Goal: Task Accomplishment & Management: Use online tool/utility

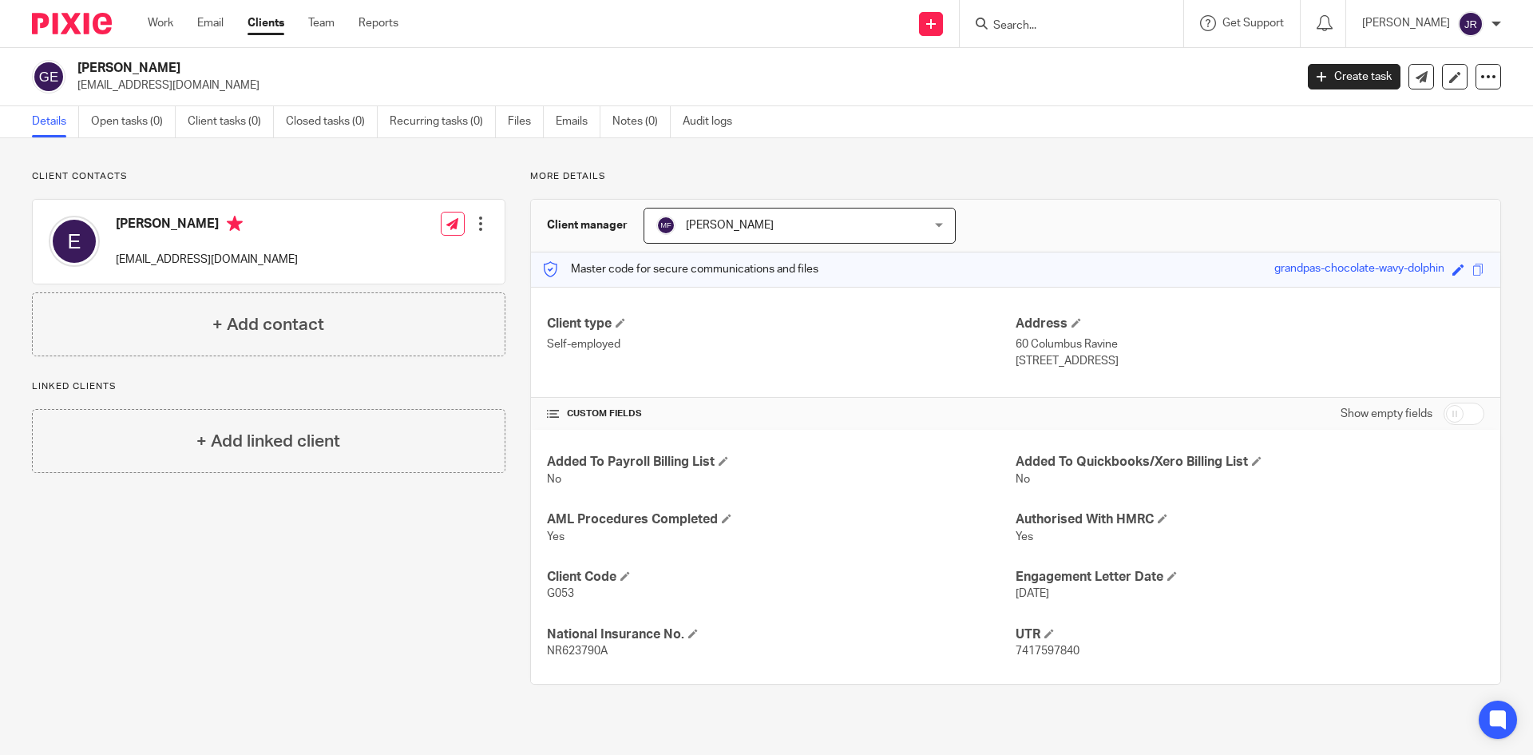
click at [1117, 31] on input "Search" at bounding box center [1064, 26] width 144 height 14
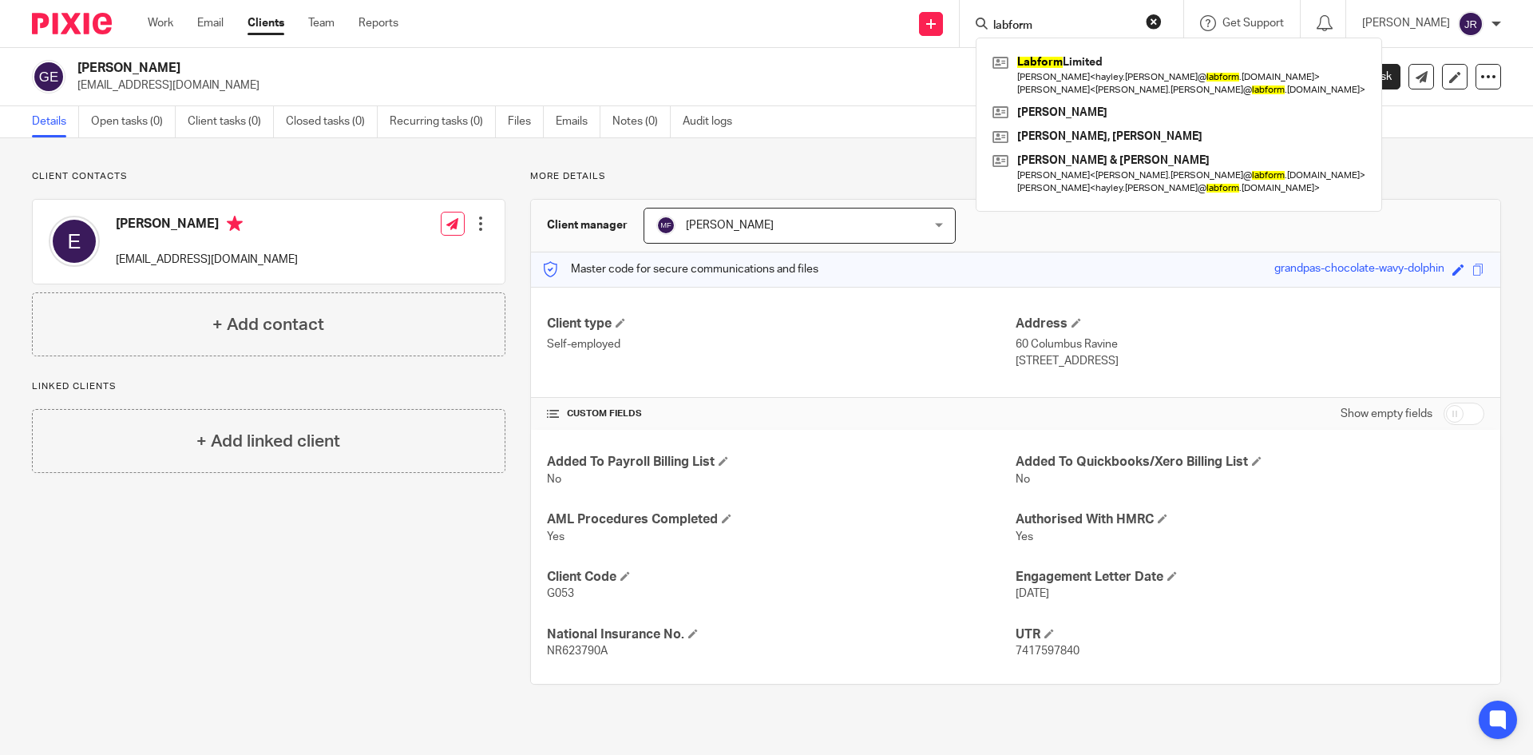
type input "labform"
click button "submit" at bounding box center [0, 0] width 0 height 0
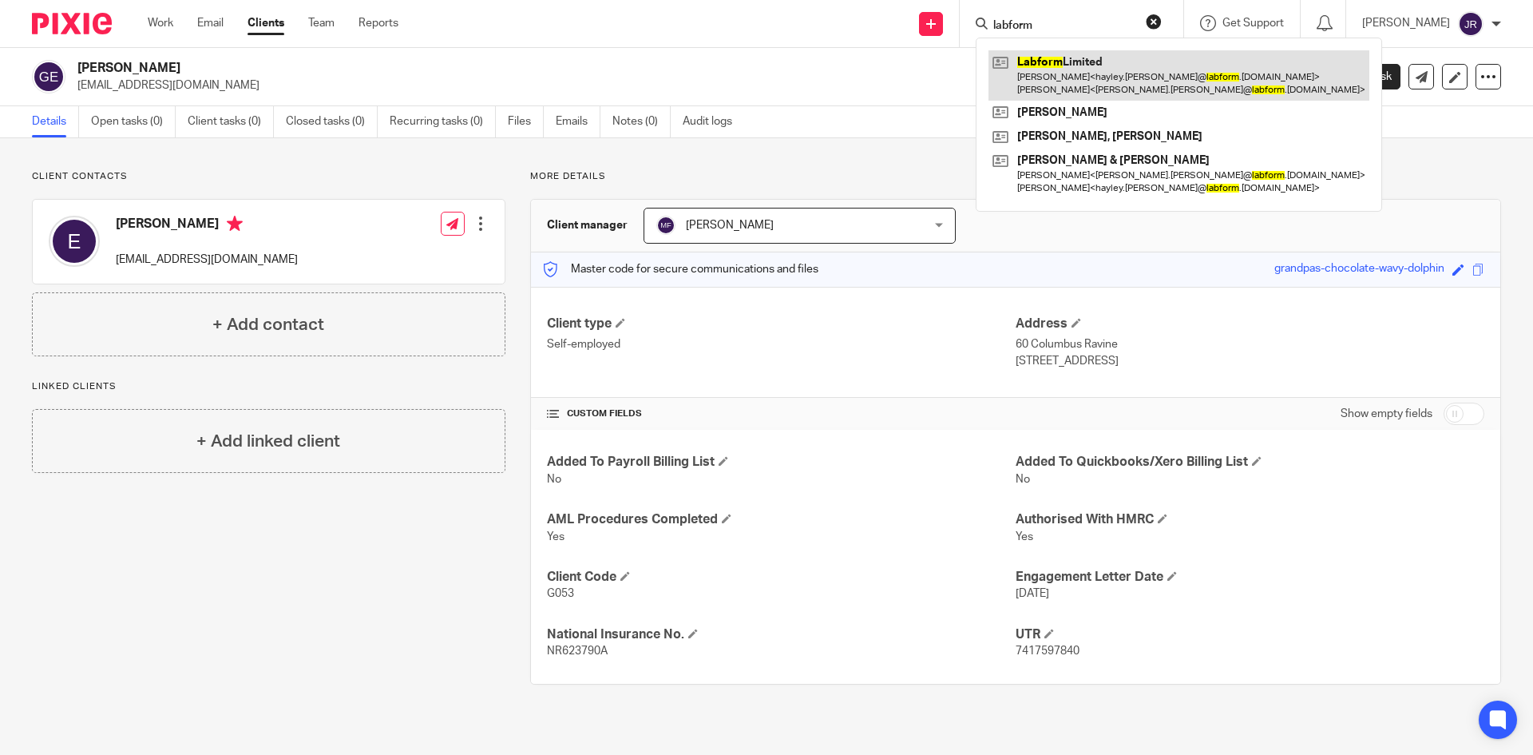
click at [1069, 75] on link at bounding box center [1179, 75] width 381 height 50
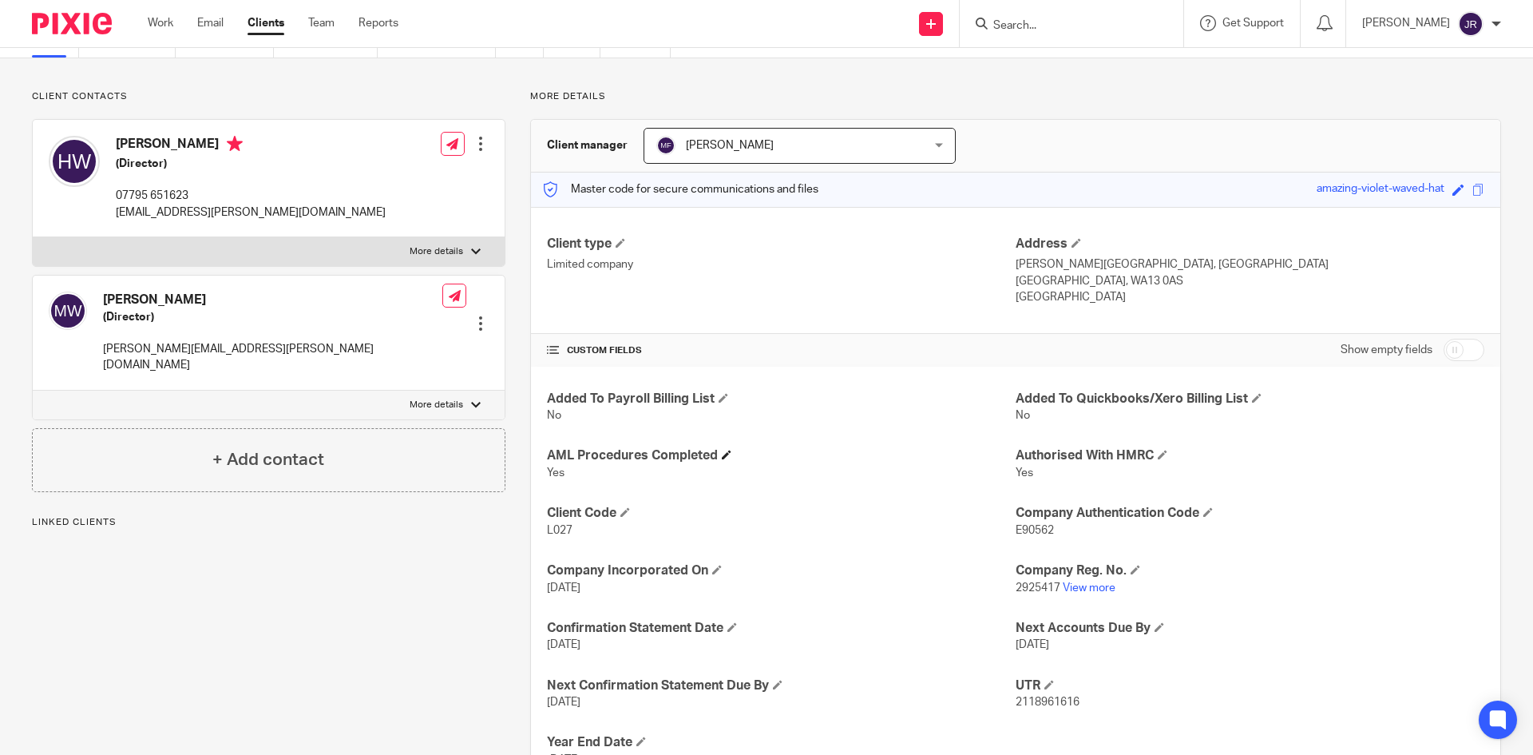
scroll to position [149, 0]
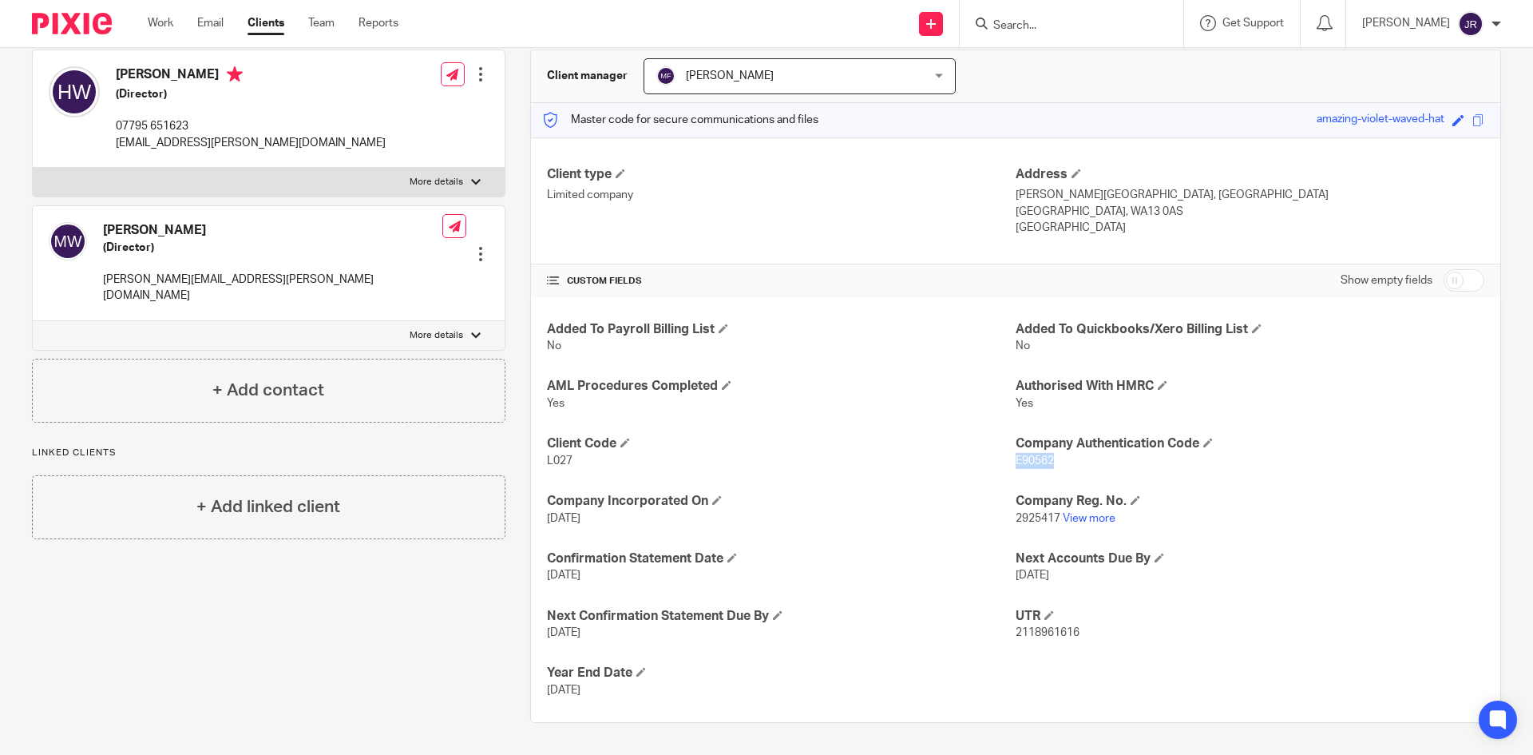
drag, startPoint x: 1010, startPoint y: 460, endPoint x: 1047, endPoint y: 462, distance: 37.6
click at [1047, 462] on span "E90562" at bounding box center [1035, 460] width 38 height 11
copy span "E90562"
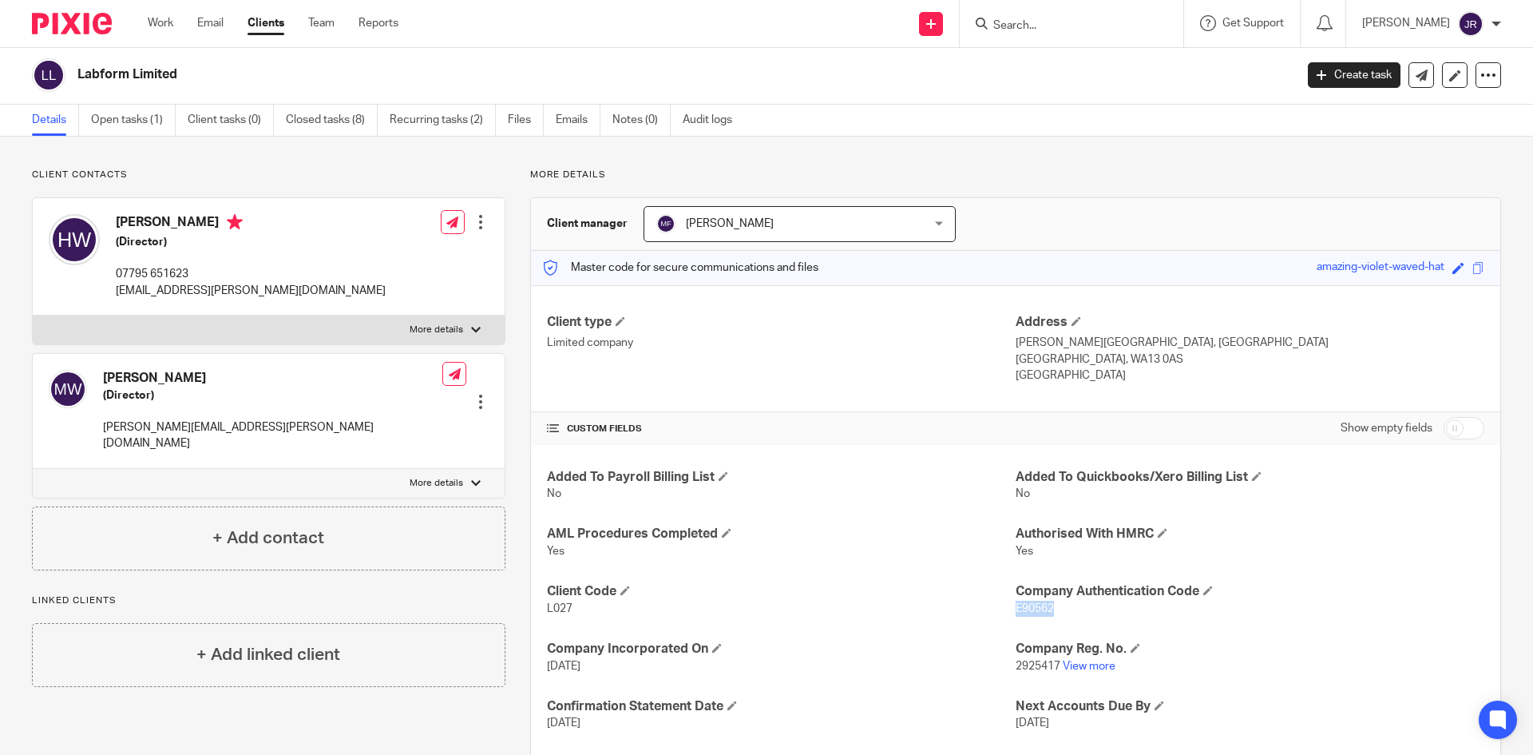
scroll to position [0, 0]
click at [138, 129] on link "Open tasks (1)" at bounding box center [133, 121] width 85 height 31
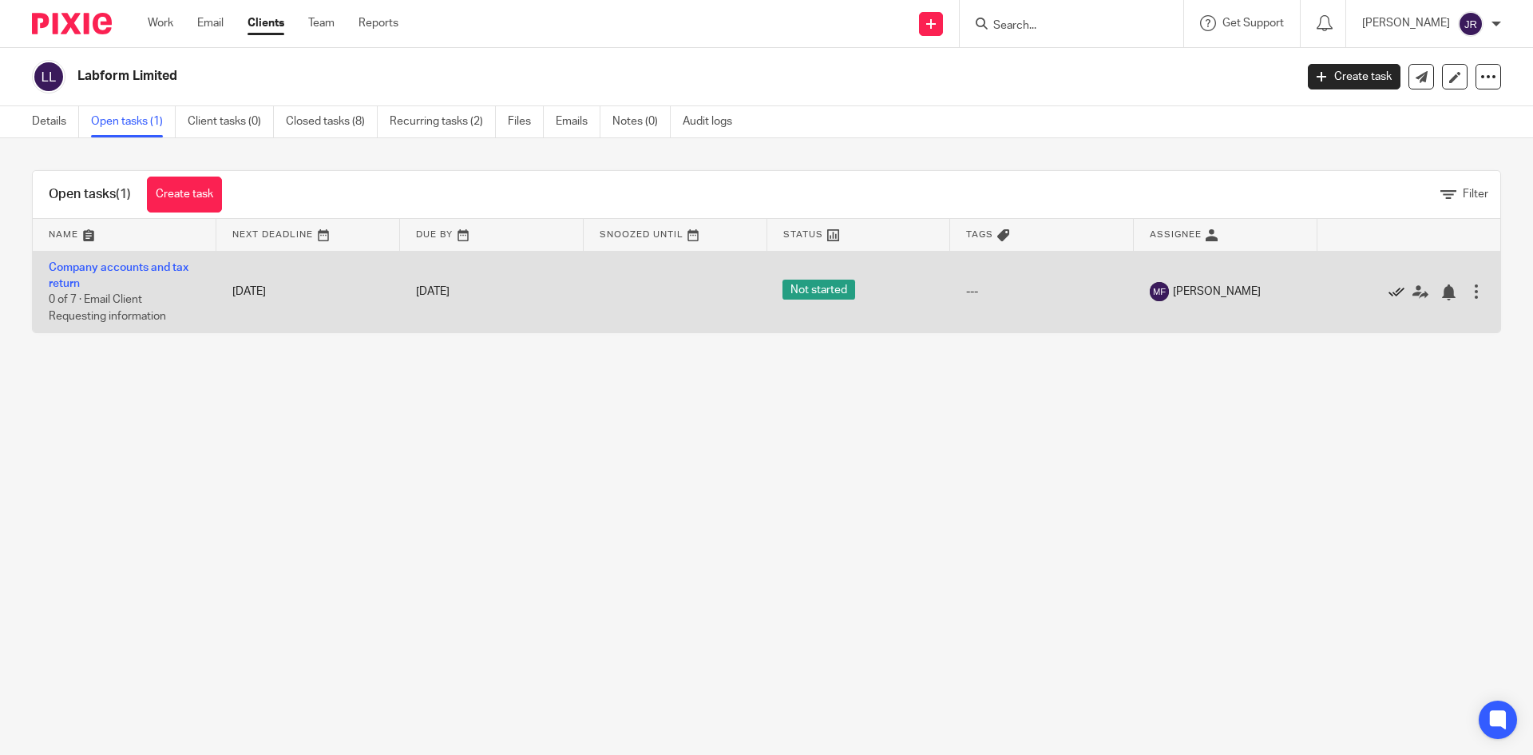
click at [1389, 293] on icon at bounding box center [1397, 292] width 16 height 16
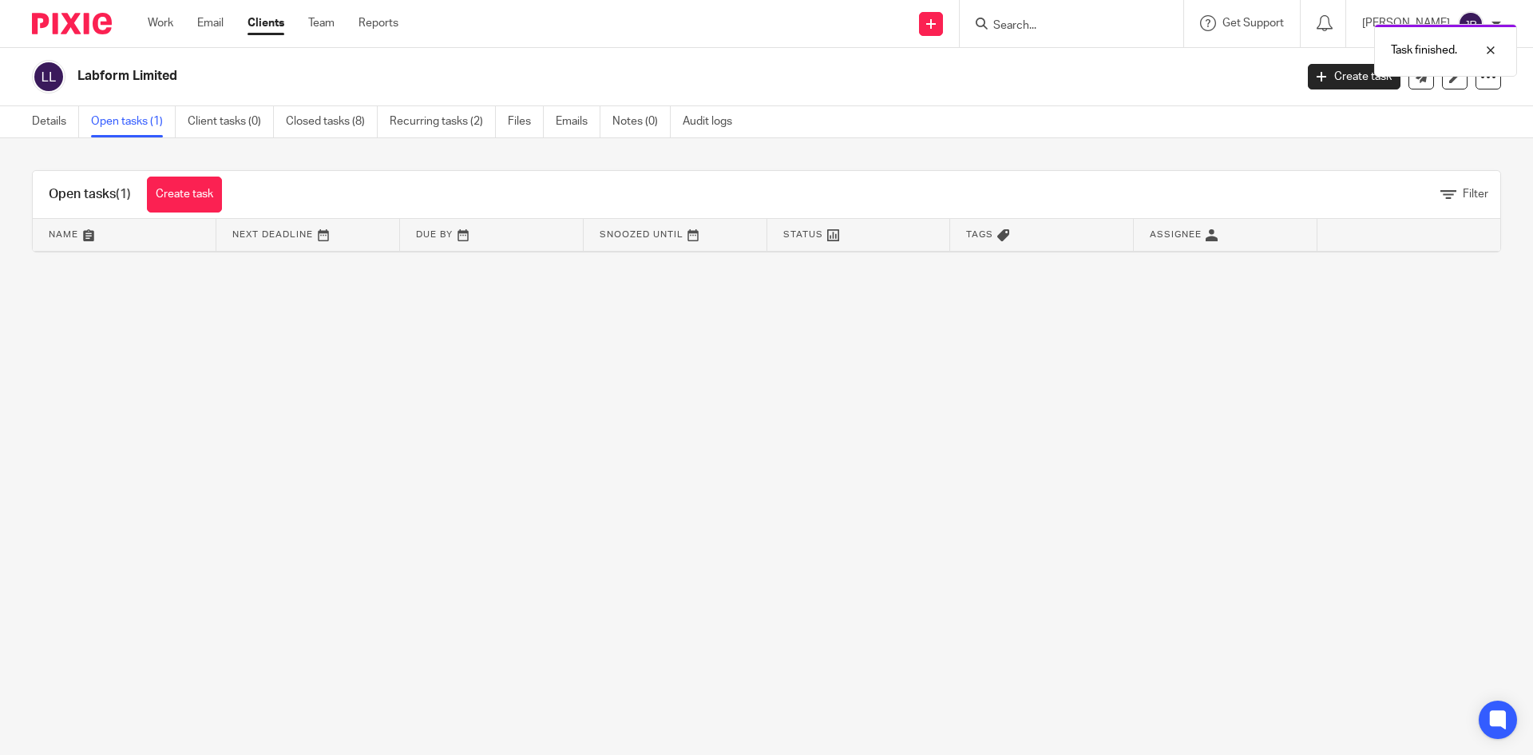
click at [1063, 29] on div "Task finished." at bounding box center [1142, 46] width 751 height 61
click at [1071, 22] on div "Task finished." at bounding box center [1142, 46] width 751 height 61
click at [1073, 16] on div "Task finished." at bounding box center [1142, 46] width 751 height 61
click at [1067, 23] on div "Task finished." at bounding box center [1142, 46] width 751 height 61
click at [1066, 24] on div "Task finished." at bounding box center [1142, 46] width 751 height 61
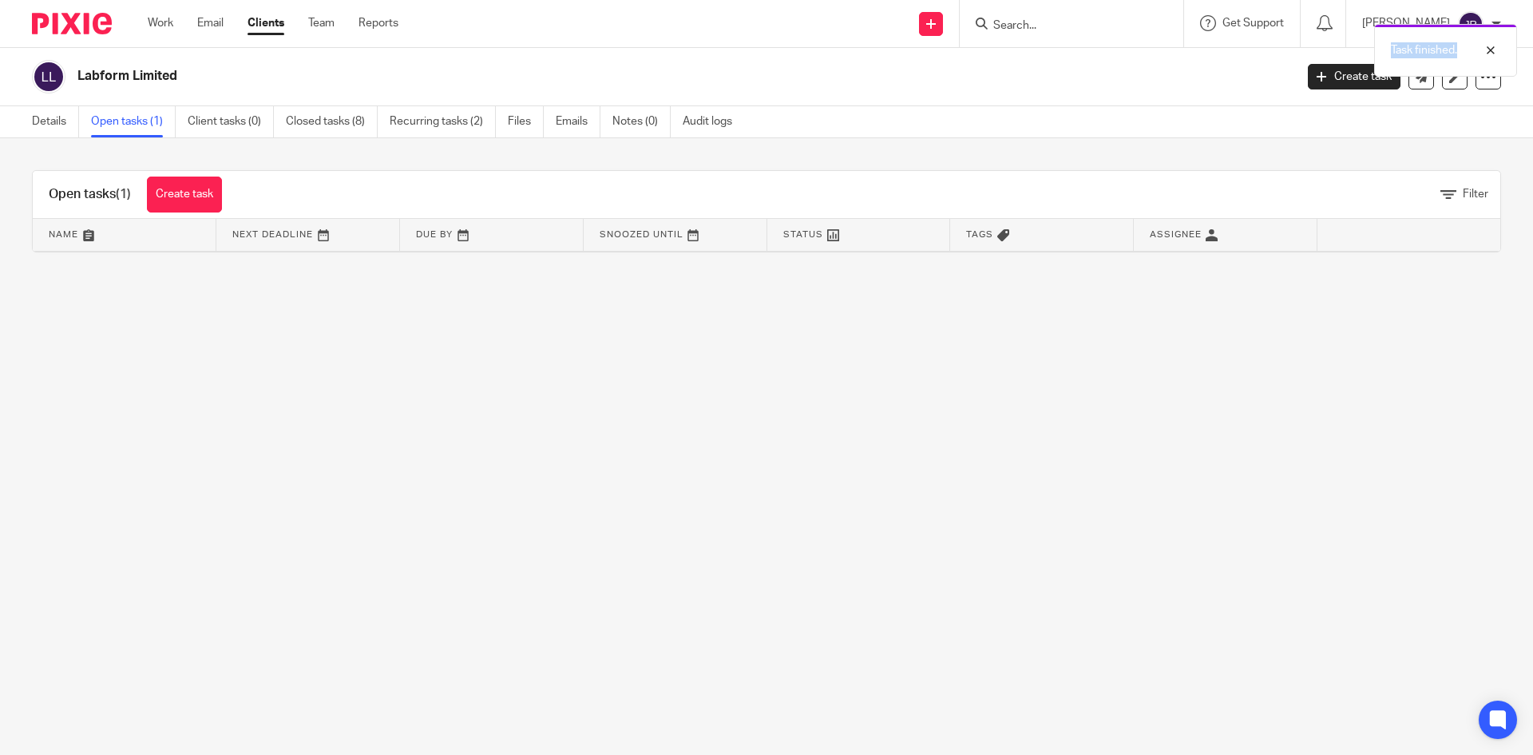
click at [1065, 24] on div "Task finished." at bounding box center [1142, 46] width 751 height 61
click at [1047, 24] on div "Task finished." at bounding box center [1142, 46] width 751 height 61
click at [1038, 28] on div "Task finished." at bounding box center [1142, 46] width 751 height 61
click at [1058, 22] on div "Task finished." at bounding box center [1142, 46] width 751 height 61
click at [1061, 22] on div "Task finished." at bounding box center [1142, 46] width 751 height 61
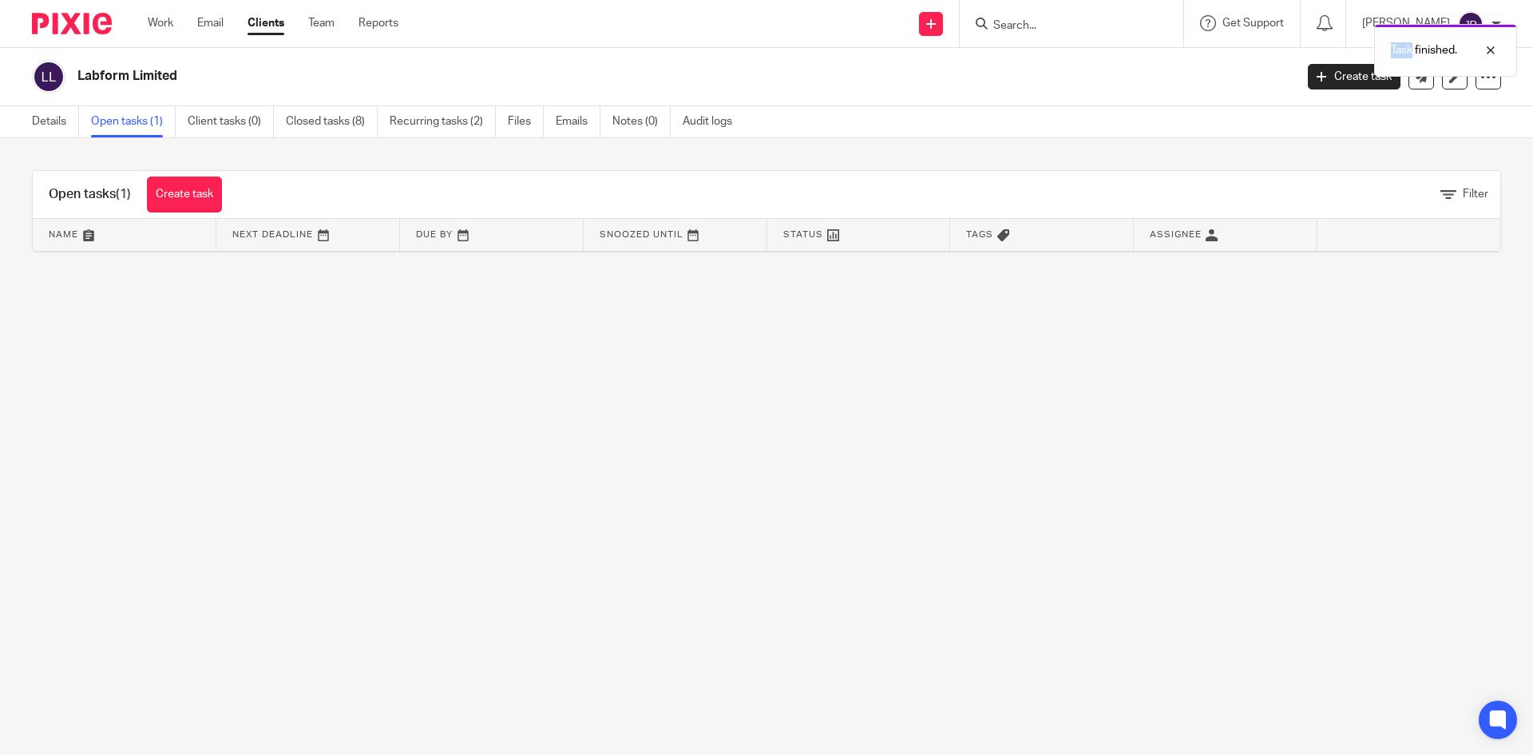
click at [1062, 23] on div "Task finished." at bounding box center [1142, 46] width 751 height 61
click at [1062, 24] on div "Task finished." at bounding box center [1142, 46] width 751 height 61
click at [1061, 19] on input "Search" at bounding box center [1064, 26] width 144 height 14
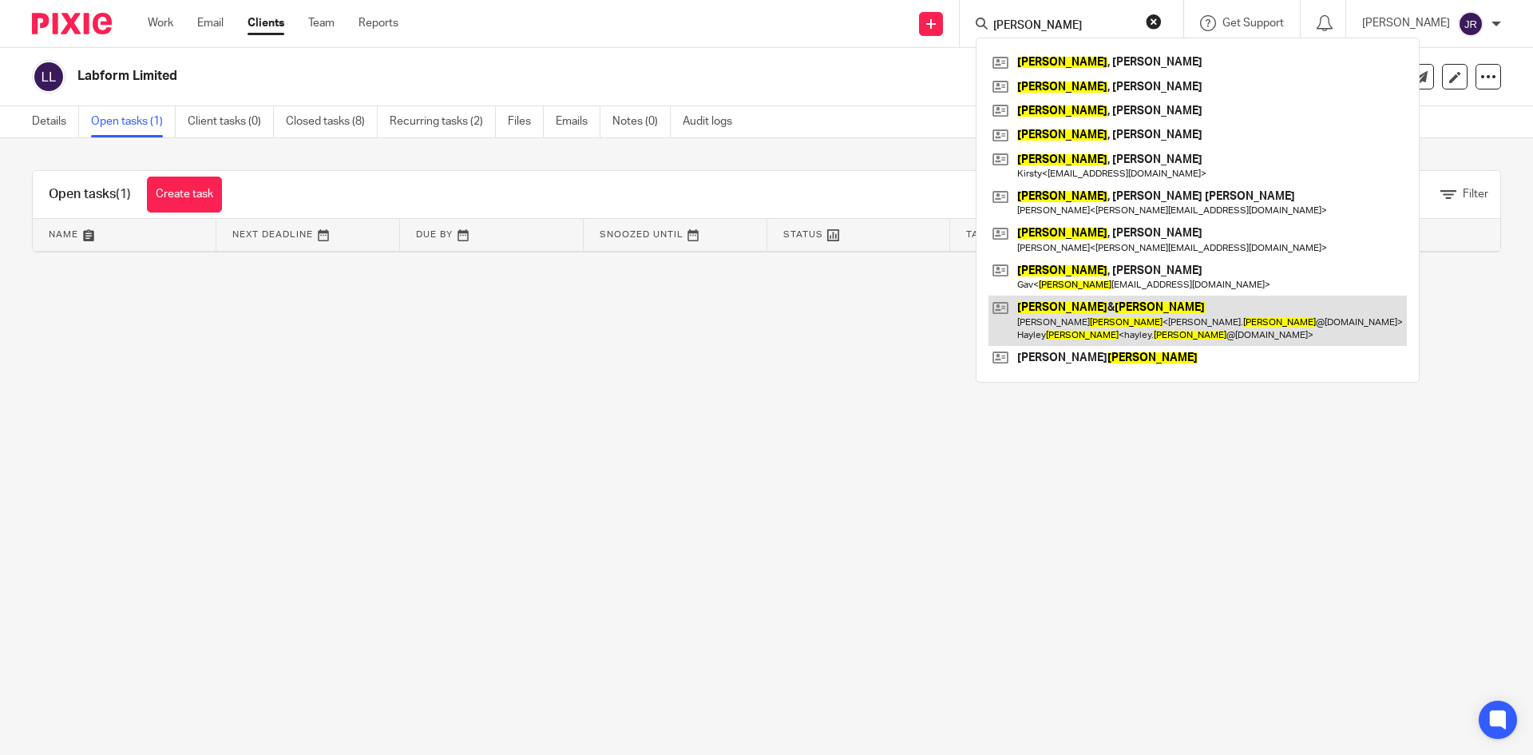
type input "ward"
click at [1138, 314] on link at bounding box center [1198, 321] width 419 height 50
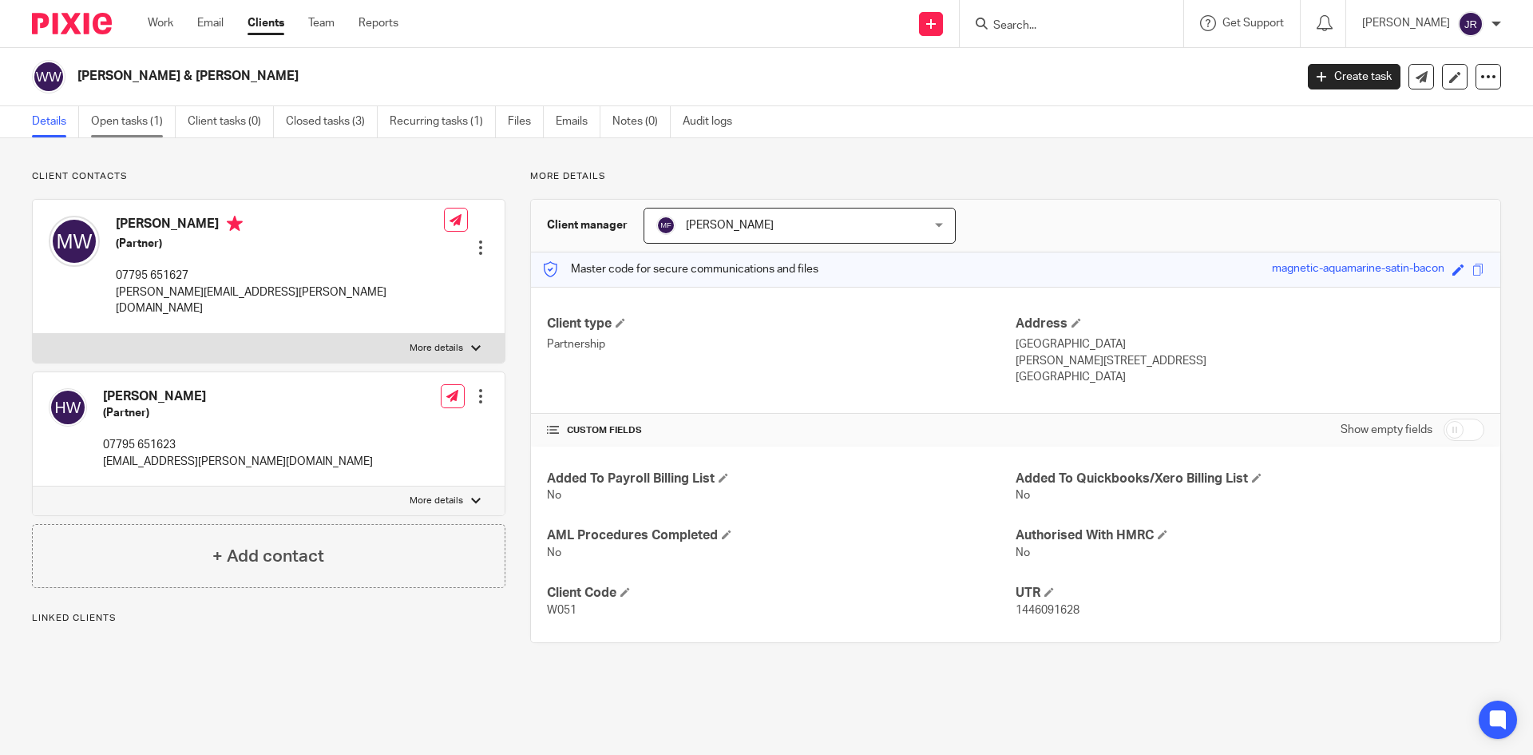
click at [145, 127] on link "Open tasks (1)" at bounding box center [133, 121] width 85 height 31
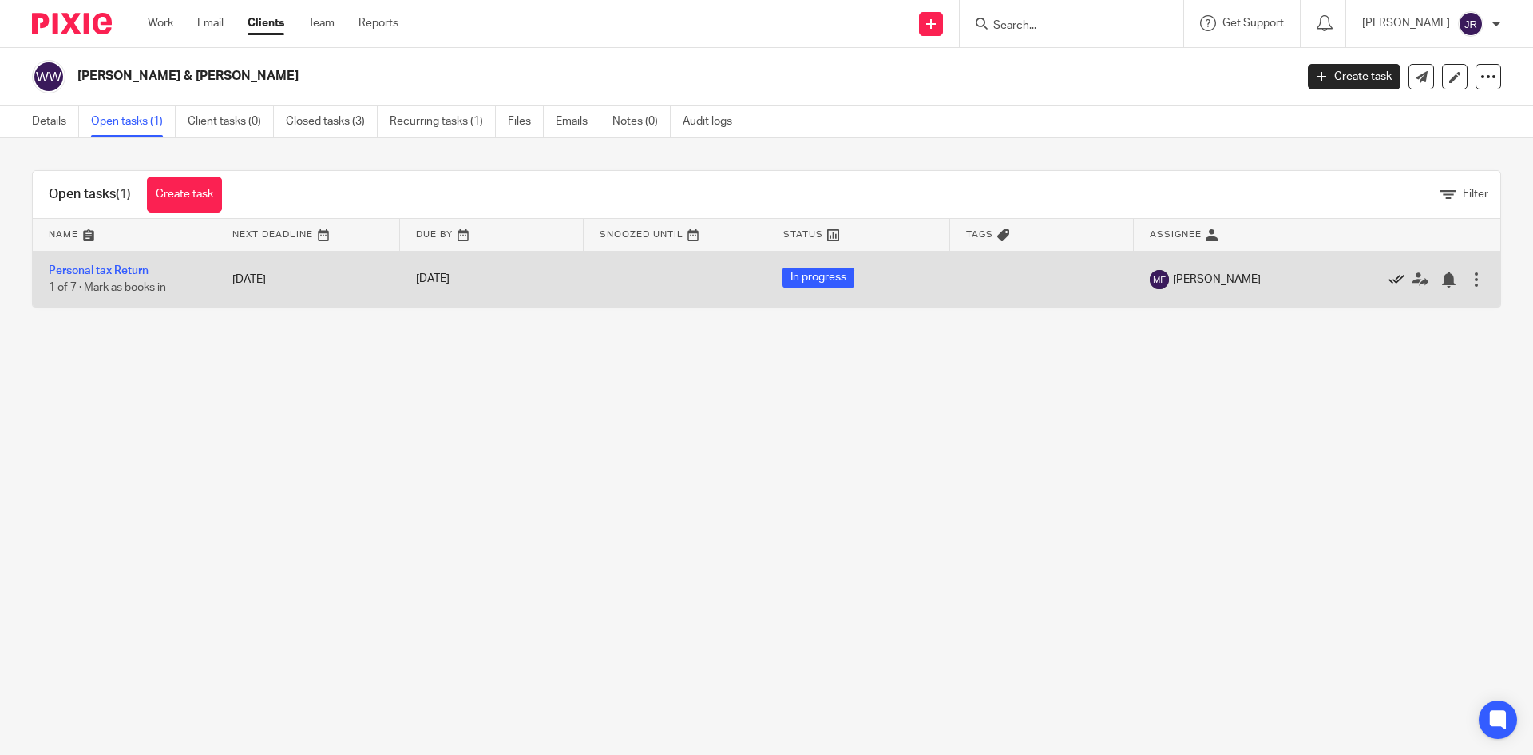
click at [1389, 277] on icon at bounding box center [1397, 280] width 16 height 16
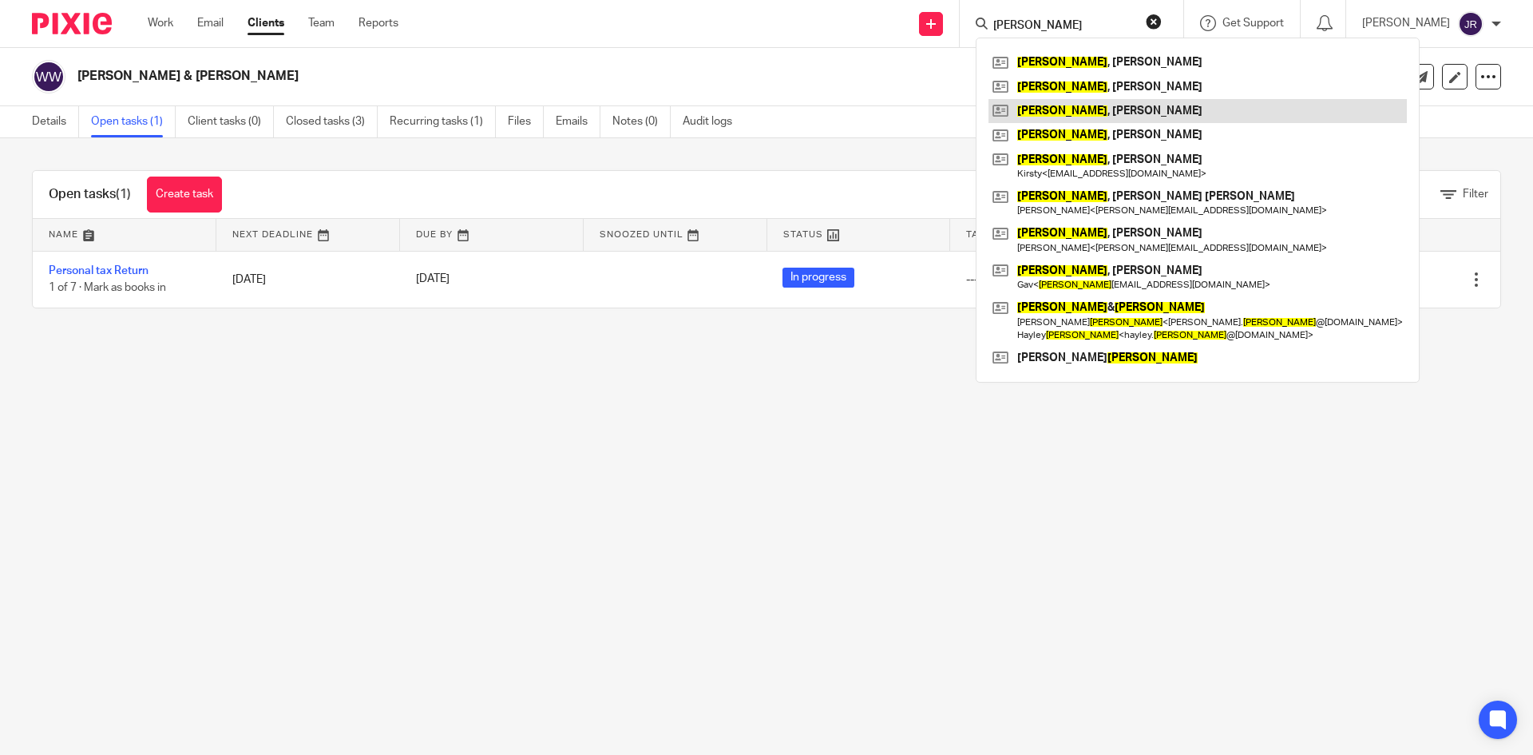
type input "[PERSON_NAME]"
click at [1113, 101] on link at bounding box center [1198, 111] width 419 height 24
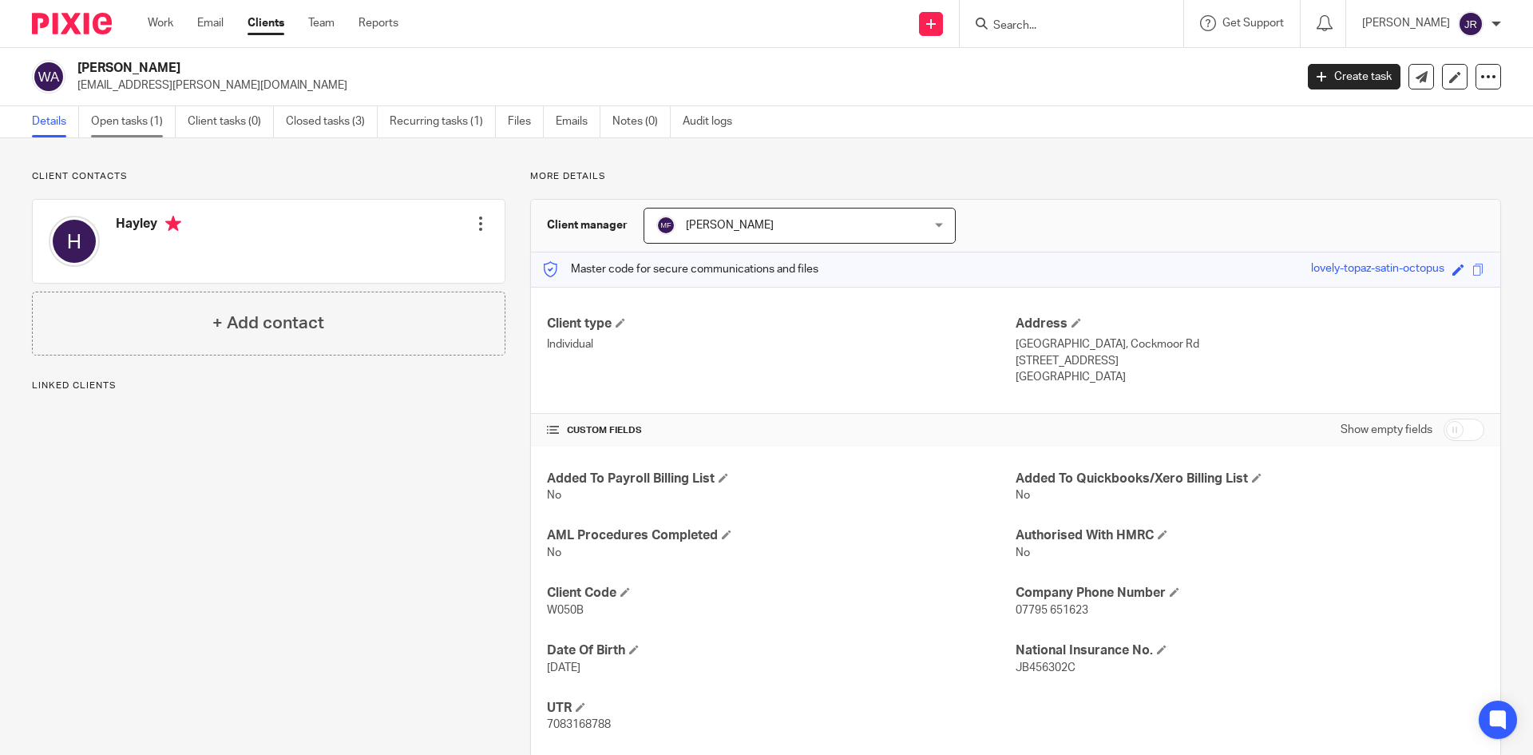
click at [103, 130] on link "Open tasks (1)" at bounding box center [133, 121] width 85 height 31
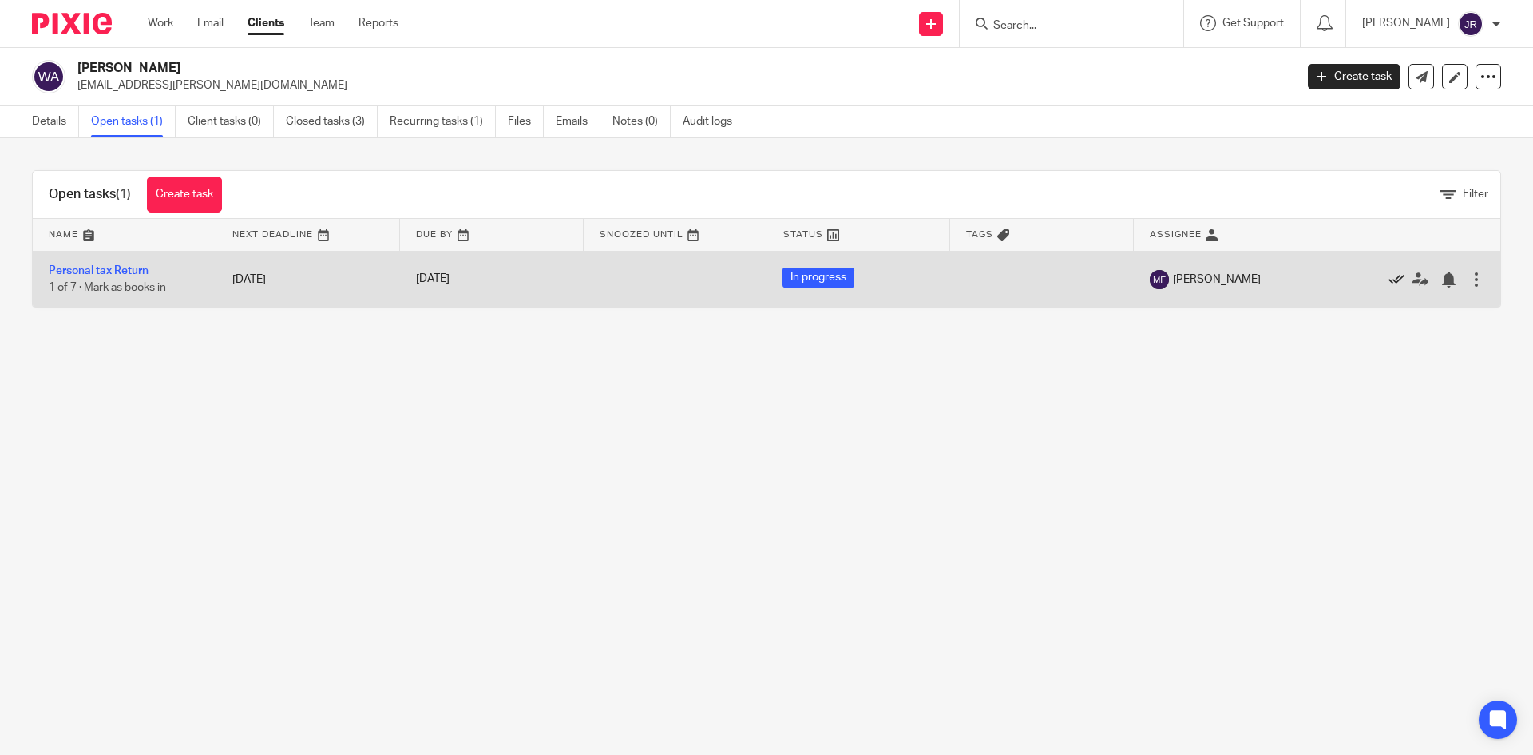
click at [1389, 277] on icon at bounding box center [1397, 280] width 16 height 16
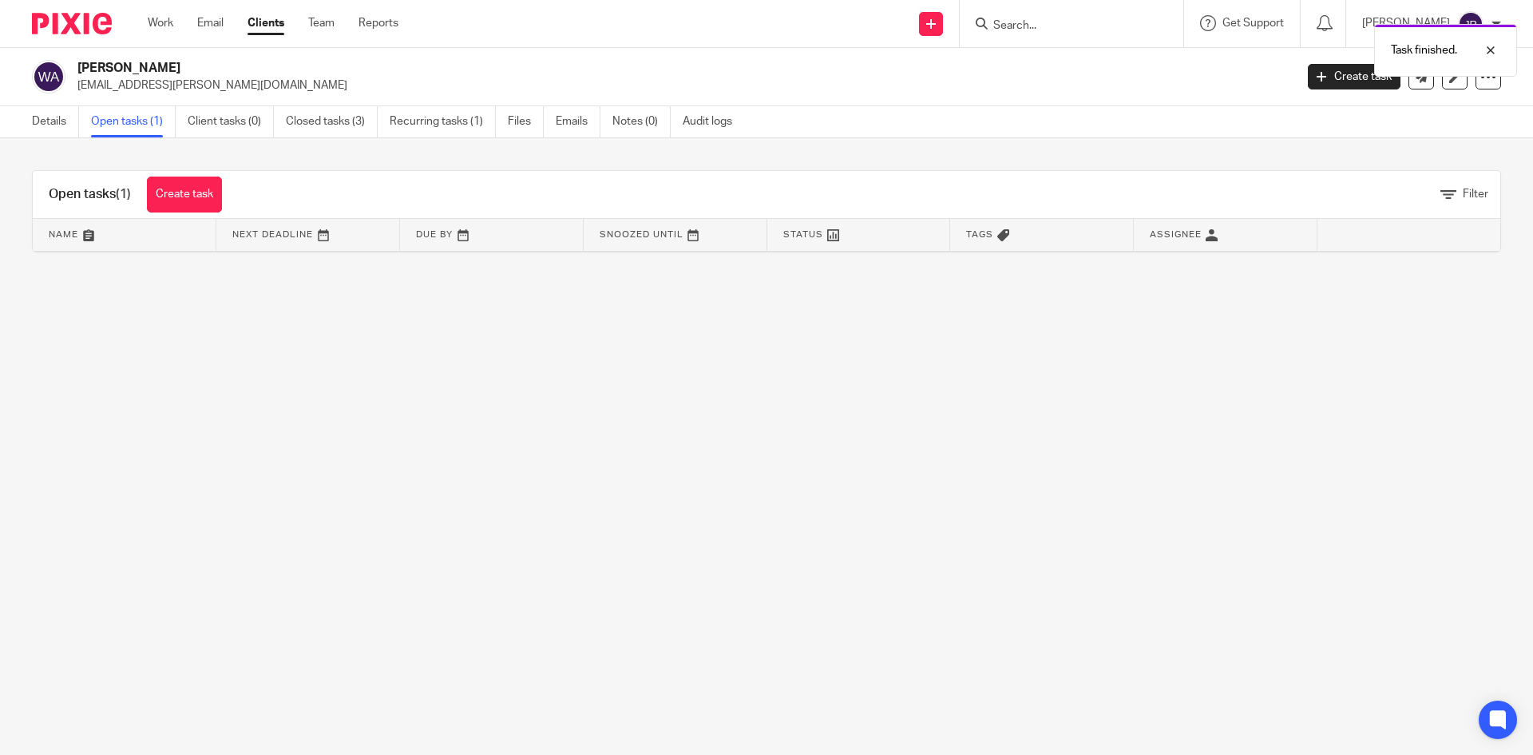
click at [1089, 26] on div "Task finished." at bounding box center [1142, 46] width 751 height 61
click at [1073, 26] on div "Task finished." at bounding box center [1142, 46] width 751 height 61
click at [1061, 21] on div "Task finished." at bounding box center [1142, 46] width 751 height 61
click at [1037, 29] on div "Task finished." at bounding box center [1142, 46] width 751 height 61
click at [1065, 19] on div "Task finished." at bounding box center [1142, 46] width 751 height 61
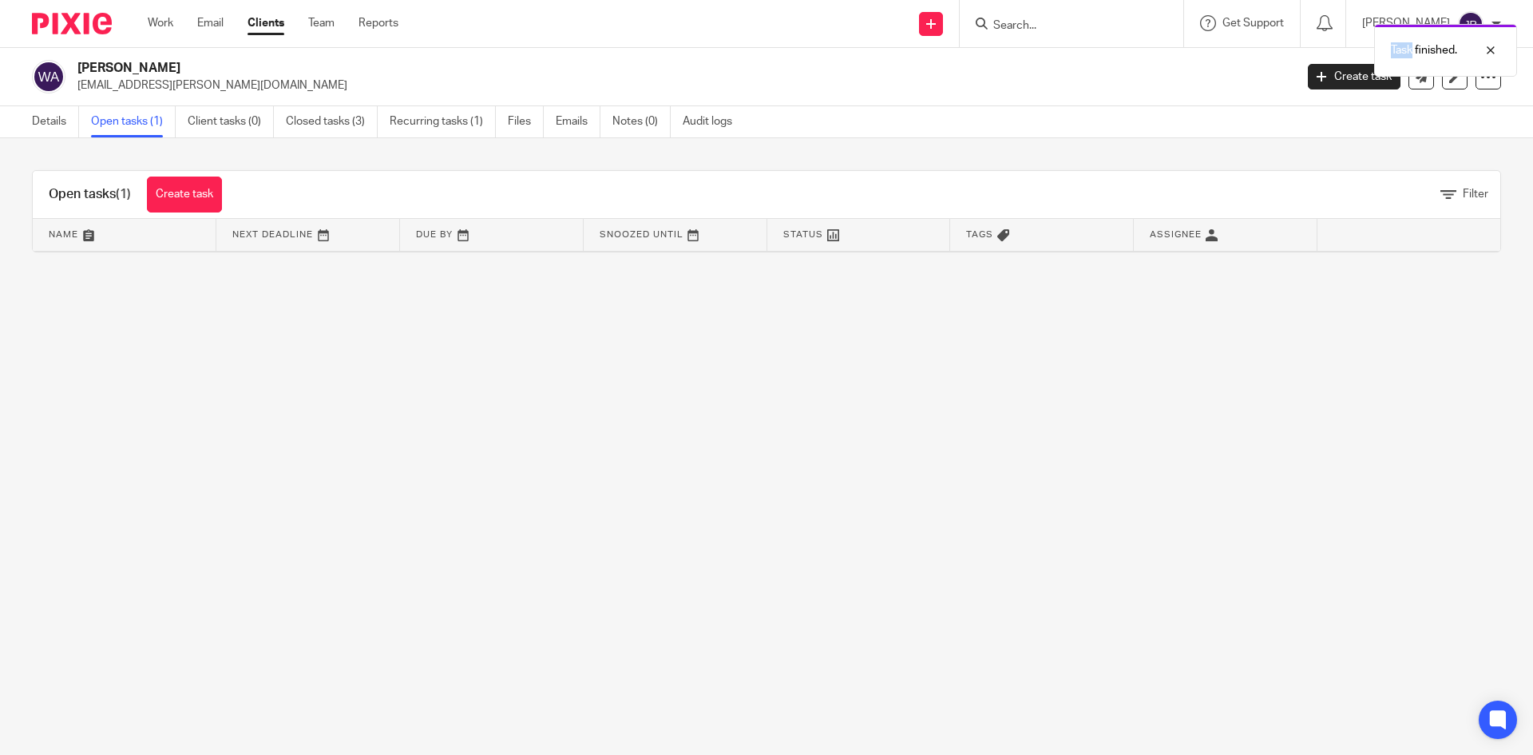
click at [1068, 19] on div "Task finished." at bounding box center [1142, 46] width 751 height 61
click at [1068, 21] on div "Task finished." at bounding box center [1142, 46] width 751 height 61
click at [1067, 26] on div "Task finished." at bounding box center [1142, 46] width 751 height 61
click at [1077, 24] on input "Search" at bounding box center [1064, 26] width 144 height 14
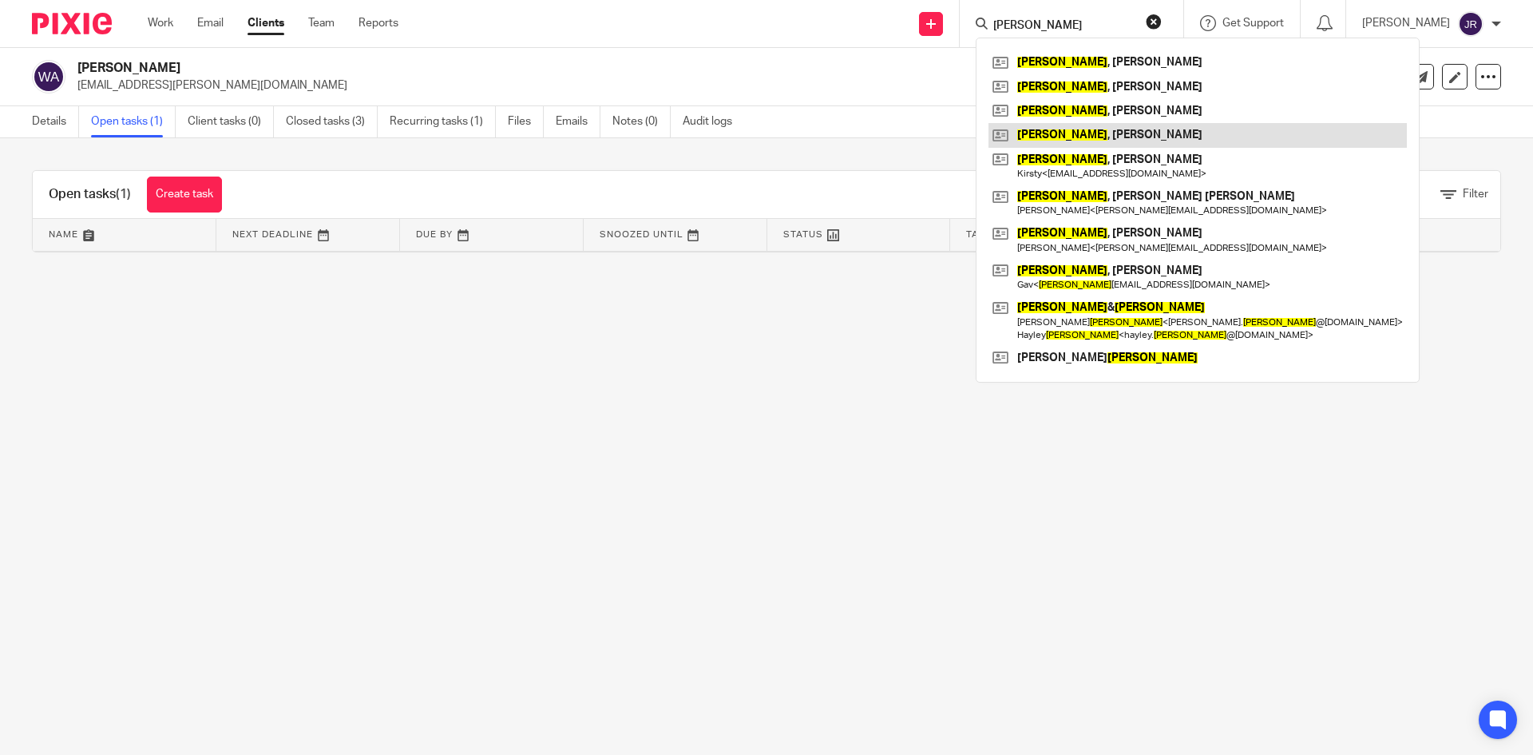
type input "ward"
click at [1145, 133] on link at bounding box center [1198, 135] width 419 height 24
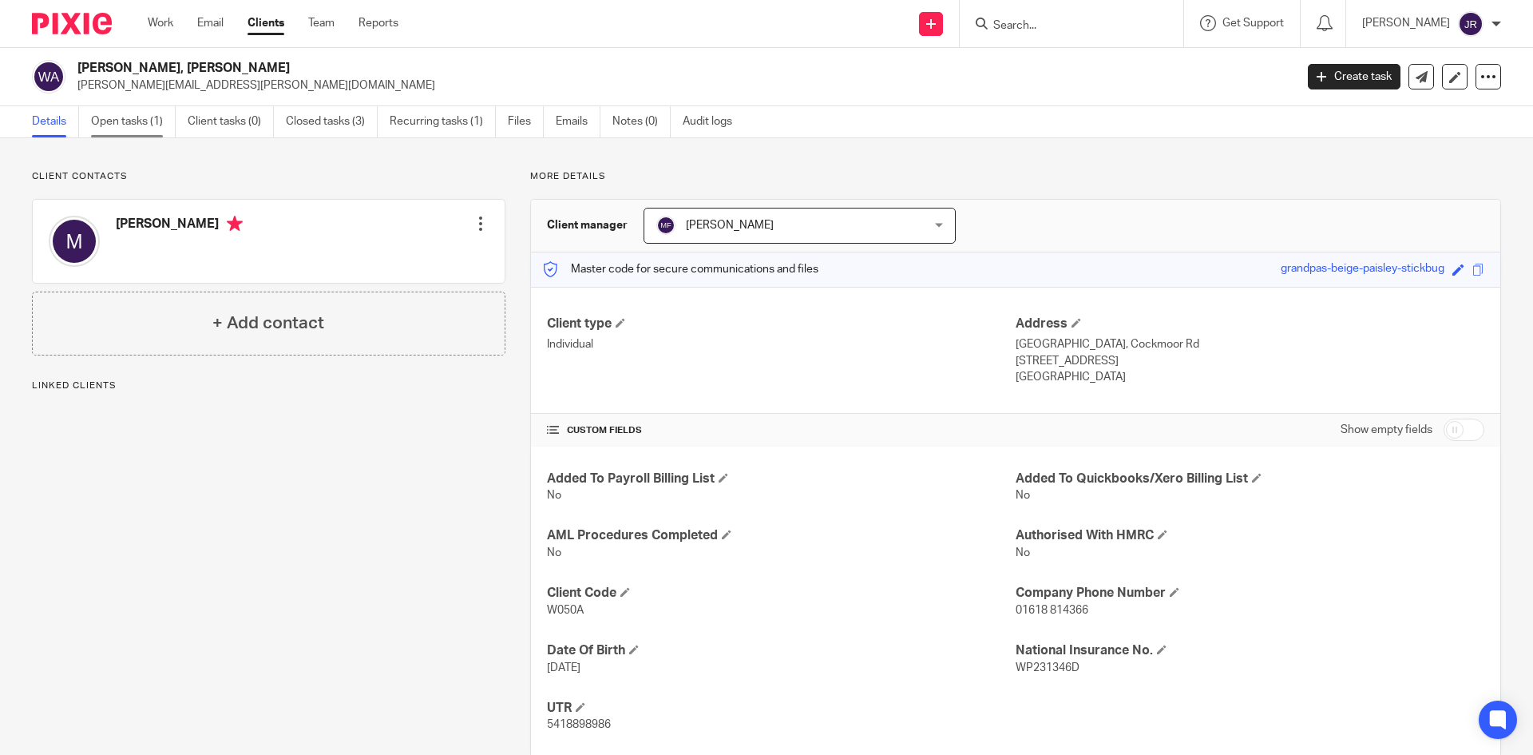
click at [123, 119] on link "Open tasks (1)" at bounding box center [133, 121] width 85 height 31
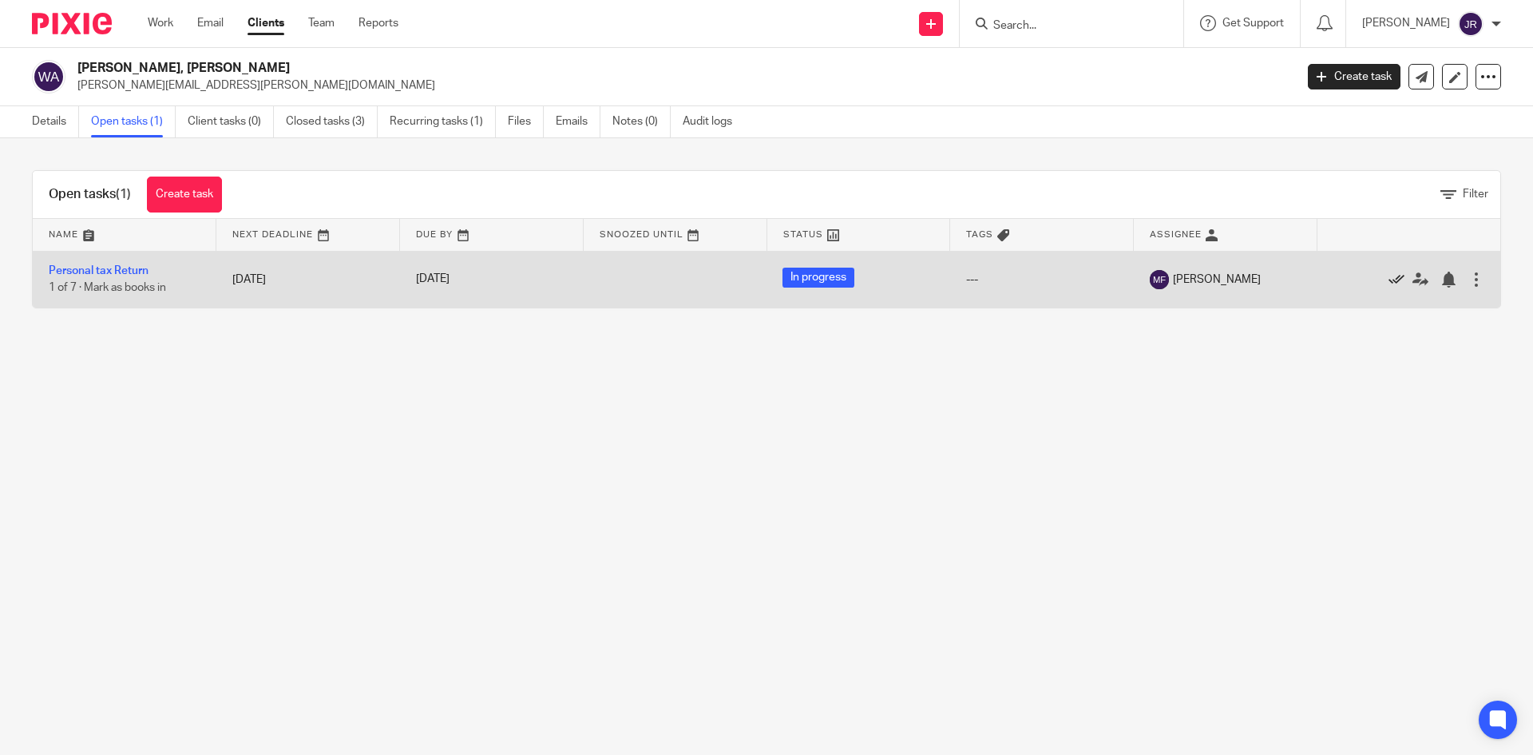
click at [1389, 278] on icon at bounding box center [1397, 280] width 16 height 16
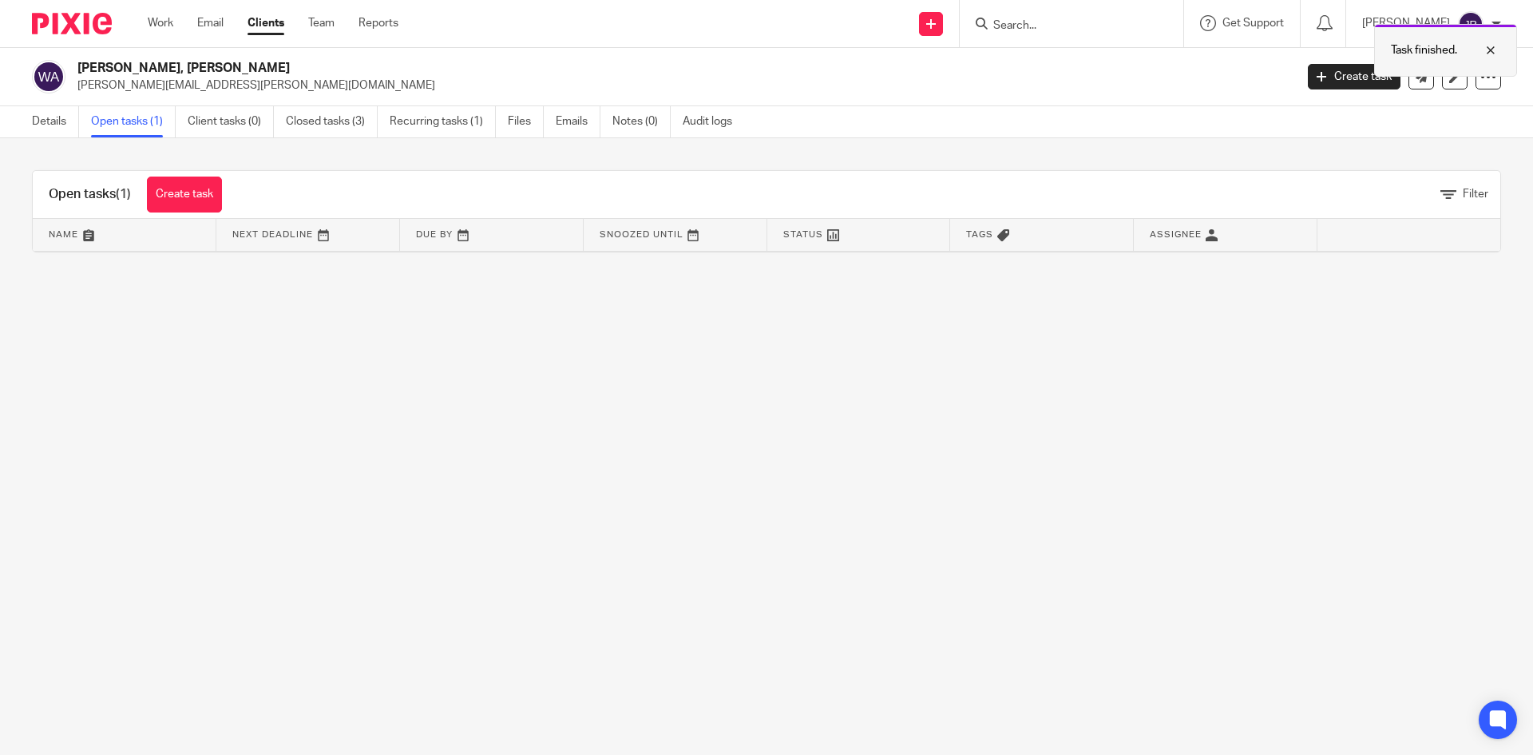
click at [1491, 48] on div at bounding box center [1479, 50] width 43 height 19
click at [1056, 14] on form at bounding box center [1077, 24] width 170 height 20
click at [1069, 16] on form at bounding box center [1077, 24] width 170 height 20
click at [1069, 26] on input "Search" at bounding box center [1064, 26] width 144 height 14
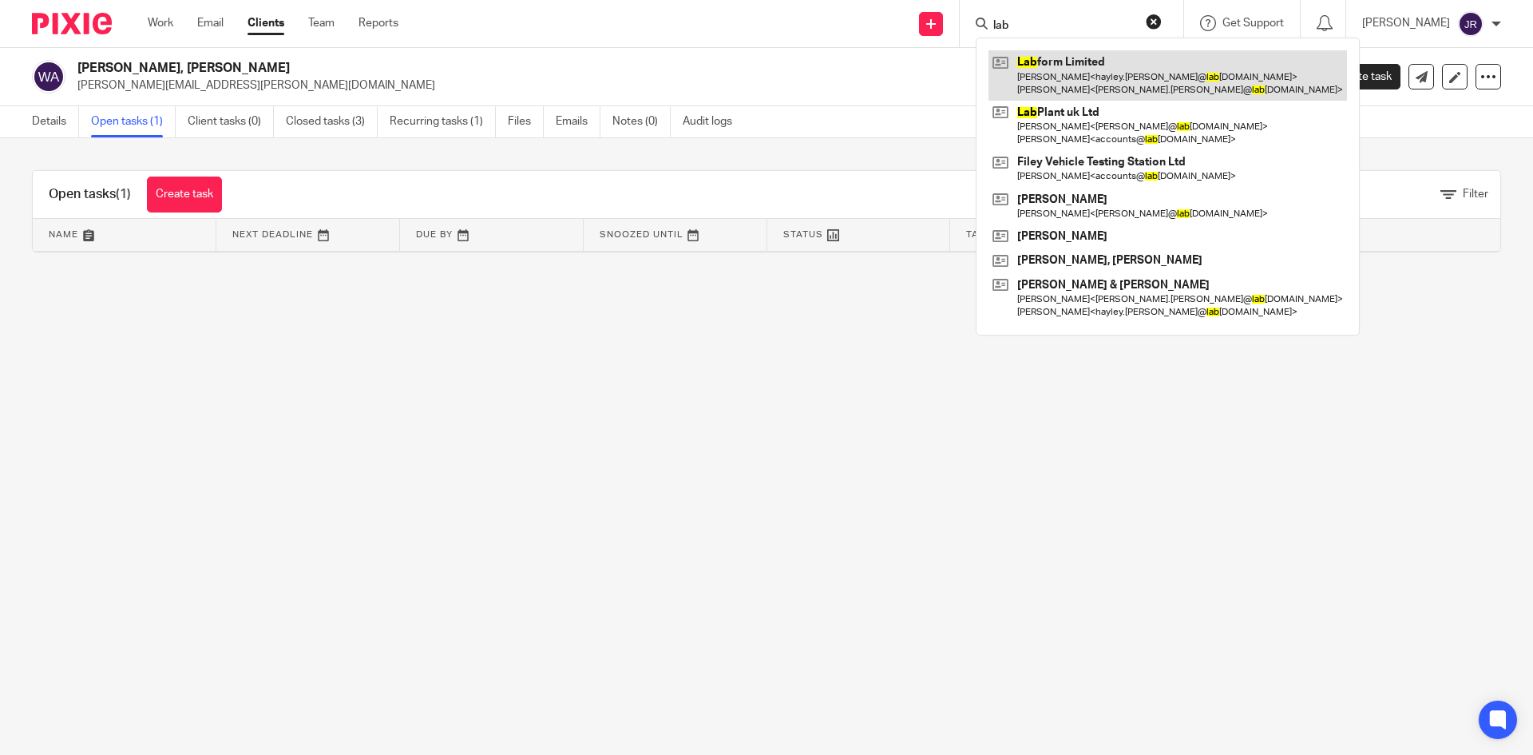
type input "lab"
click at [1081, 72] on link at bounding box center [1168, 75] width 359 height 50
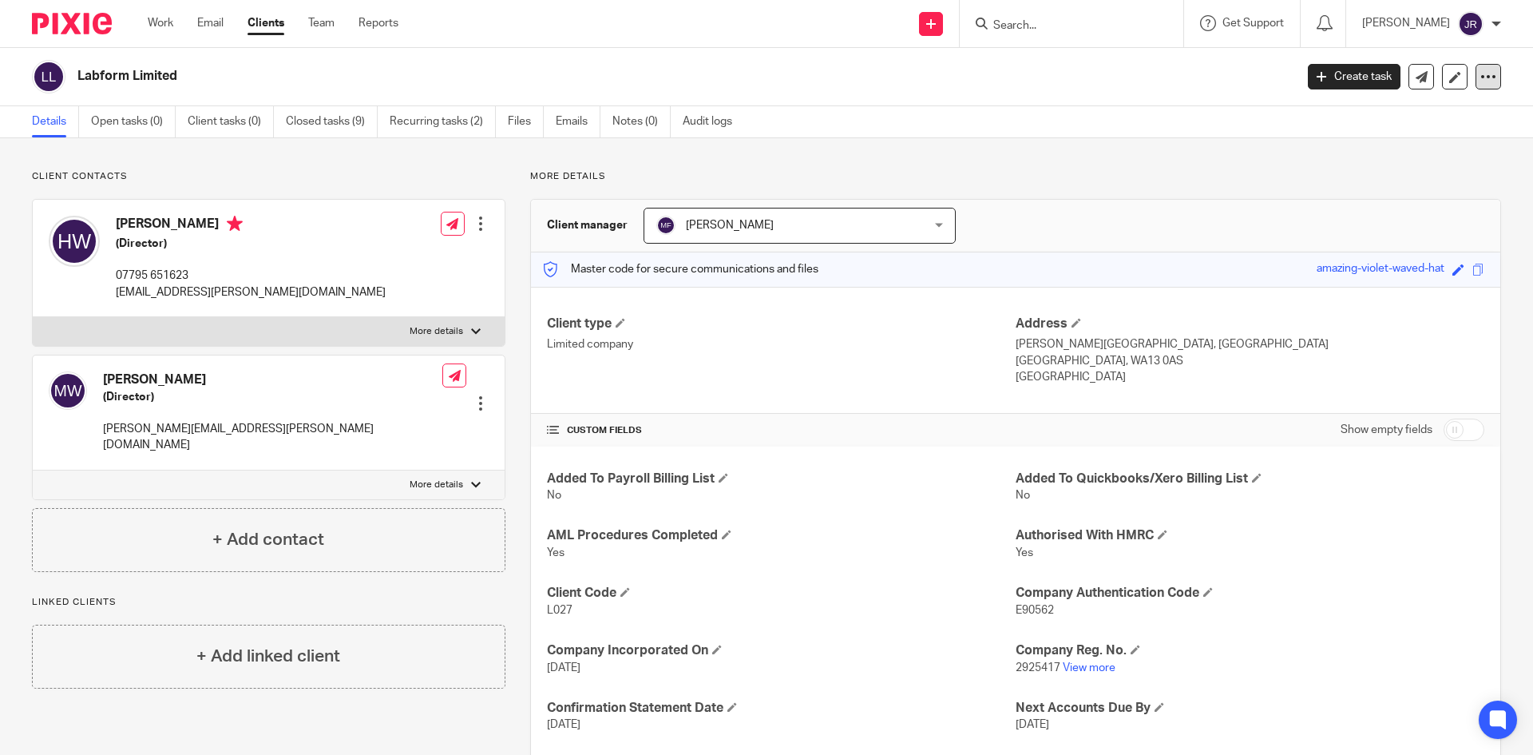
click at [1481, 81] on icon at bounding box center [1489, 77] width 16 height 16
click at [1370, 116] on link "Update from Companies House" at bounding box center [1389, 116] width 177 height 23
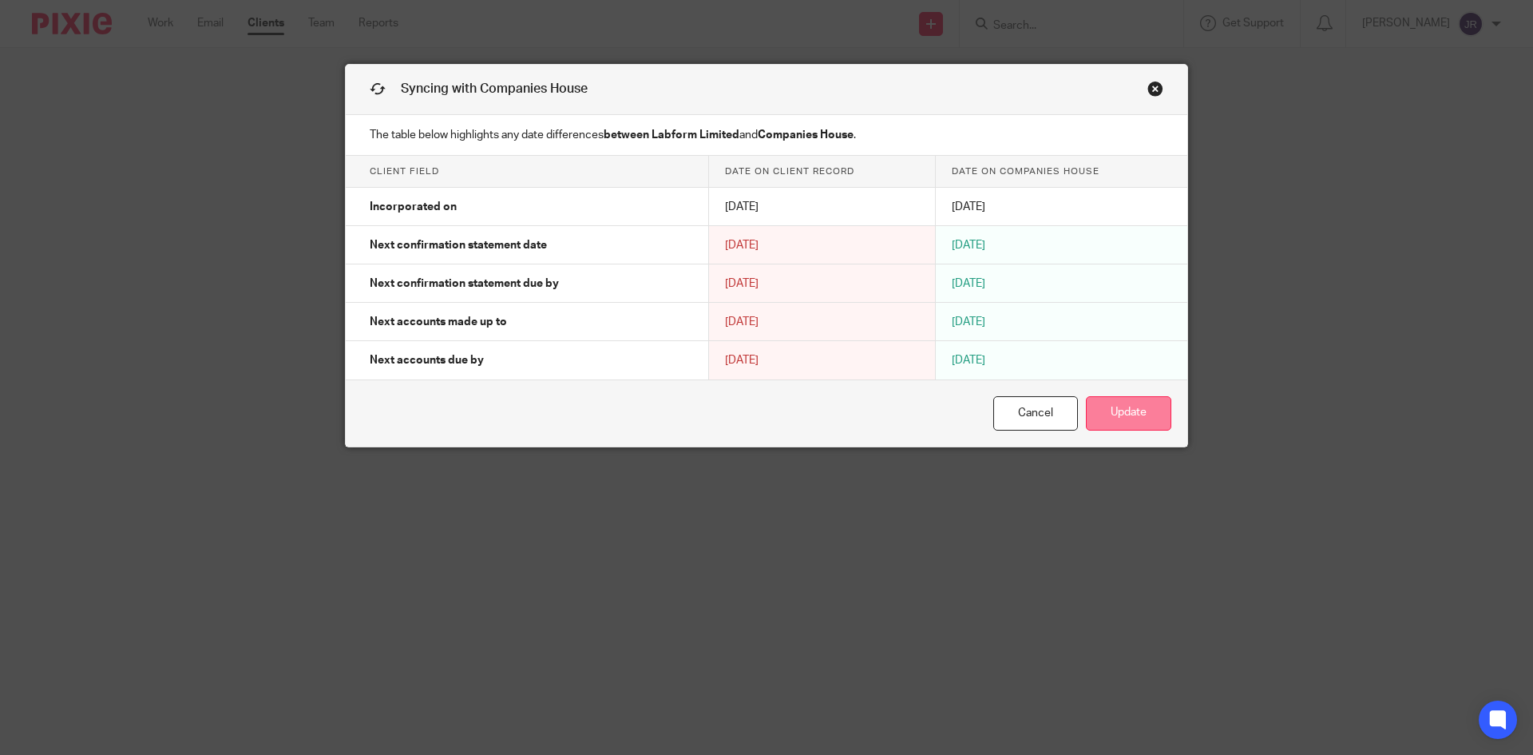
click at [1131, 411] on button "Update" at bounding box center [1128, 413] width 85 height 34
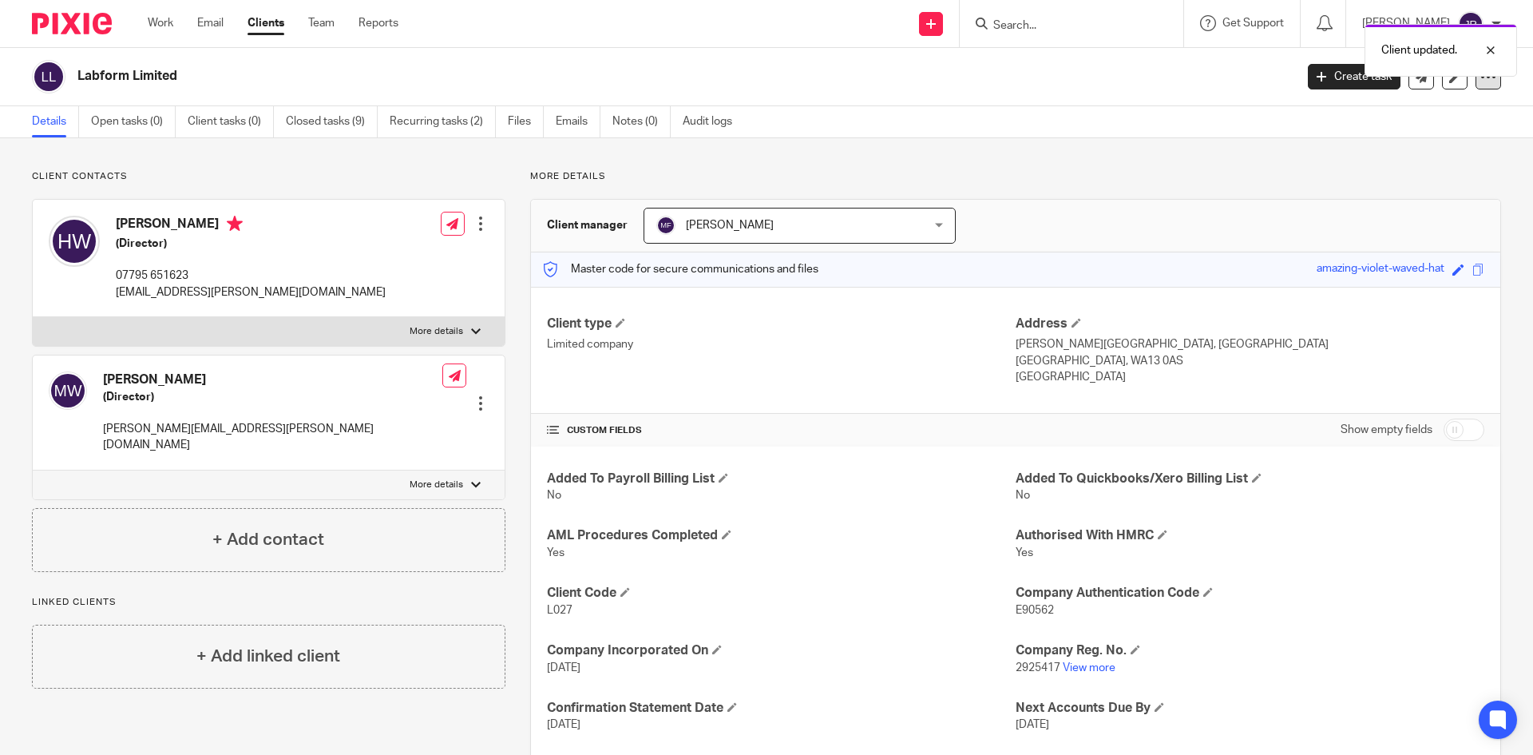
click at [1481, 83] on icon at bounding box center [1489, 77] width 16 height 16
click at [1184, 153] on div "Client contacts Hayley Ward (Director) 07795 651623 hayley.ward@labform.co.uk E…" at bounding box center [766, 521] width 1533 height 766
click at [1094, 22] on input "Search" at bounding box center [1064, 26] width 144 height 14
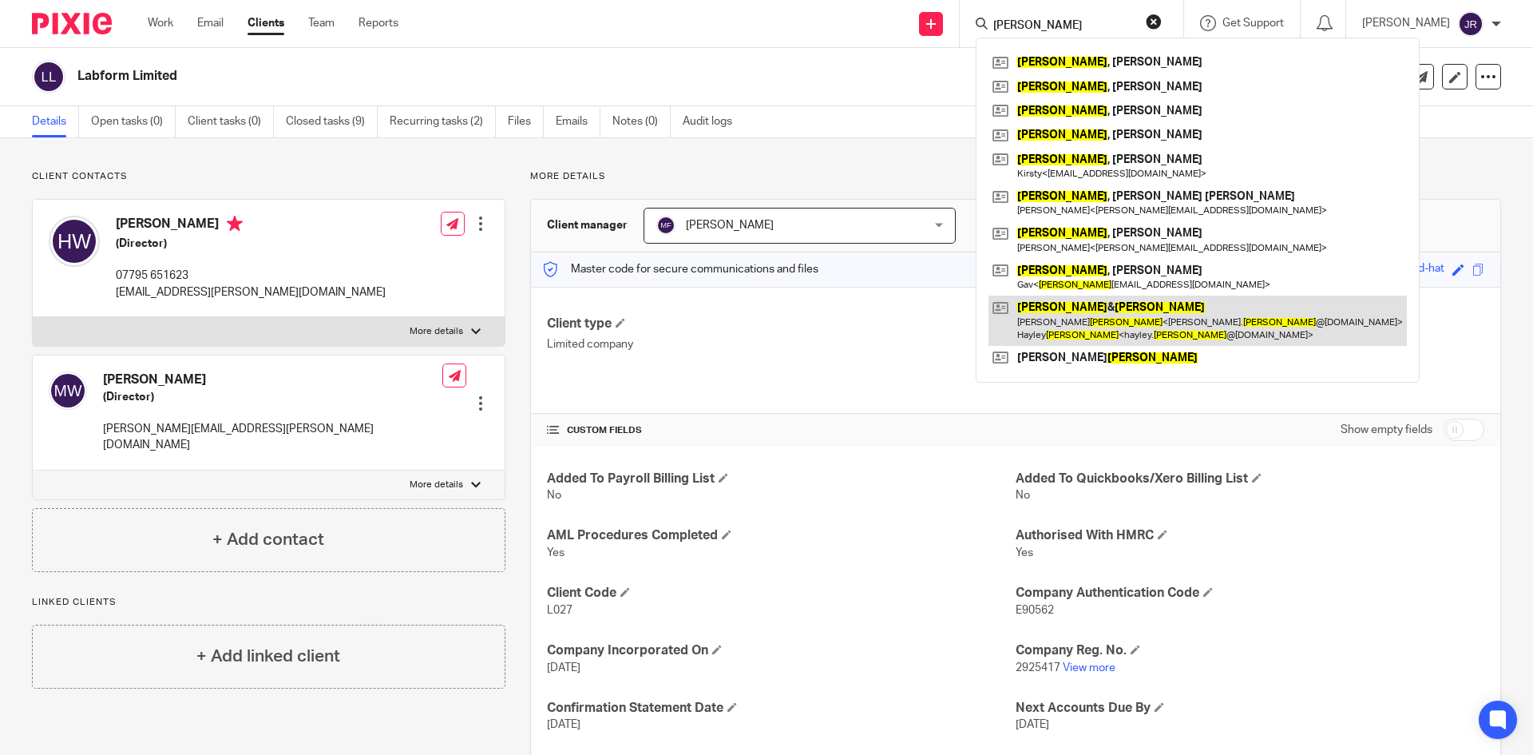
type input "ward"
click at [1114, 326] on link at bounding box center [1198, 321] width 419 height 50
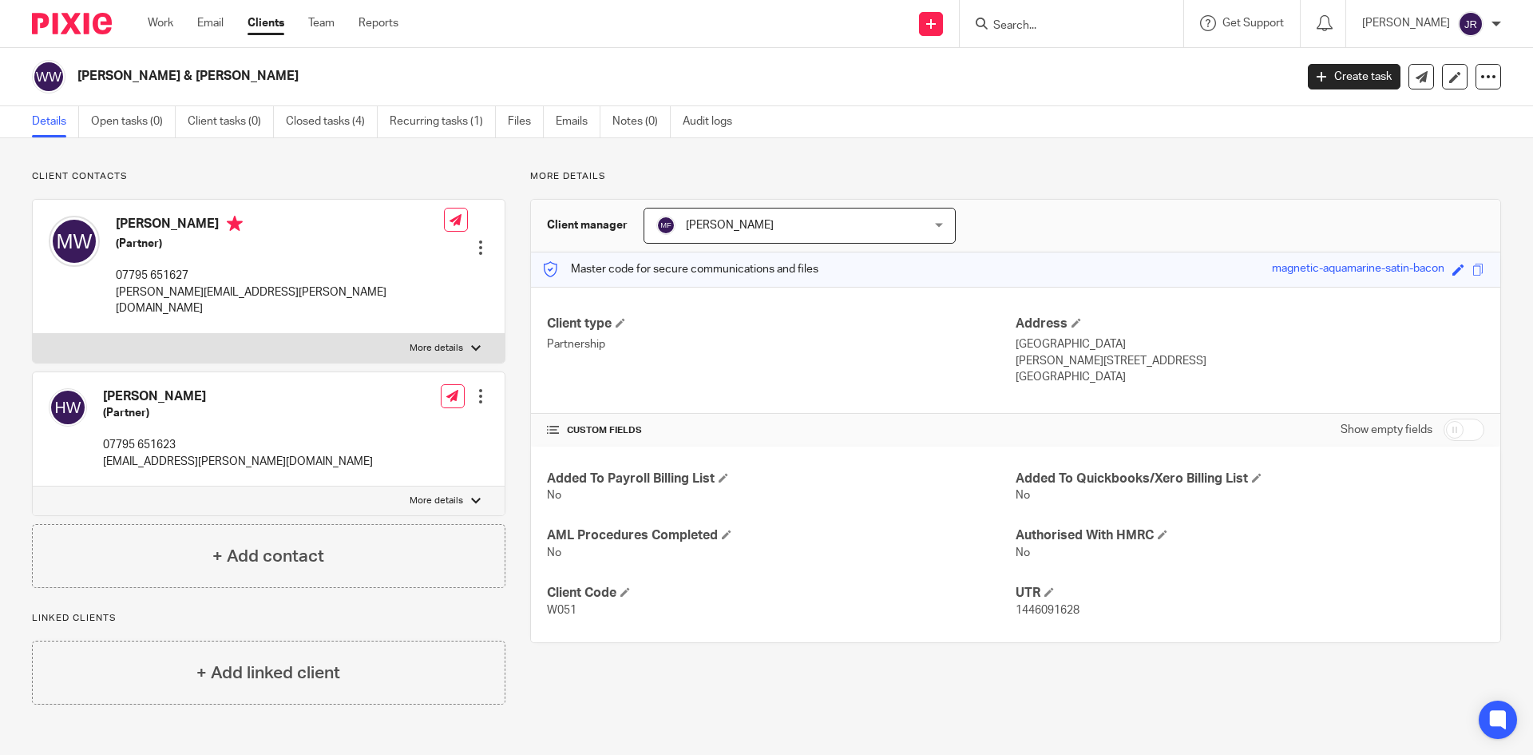
click at [1067, 10] on div at bounding box center [1072, 23] width 224 height 47
click at [1061, 30] on input "Search" at bounding box center [1064, 26] width 144 height 14
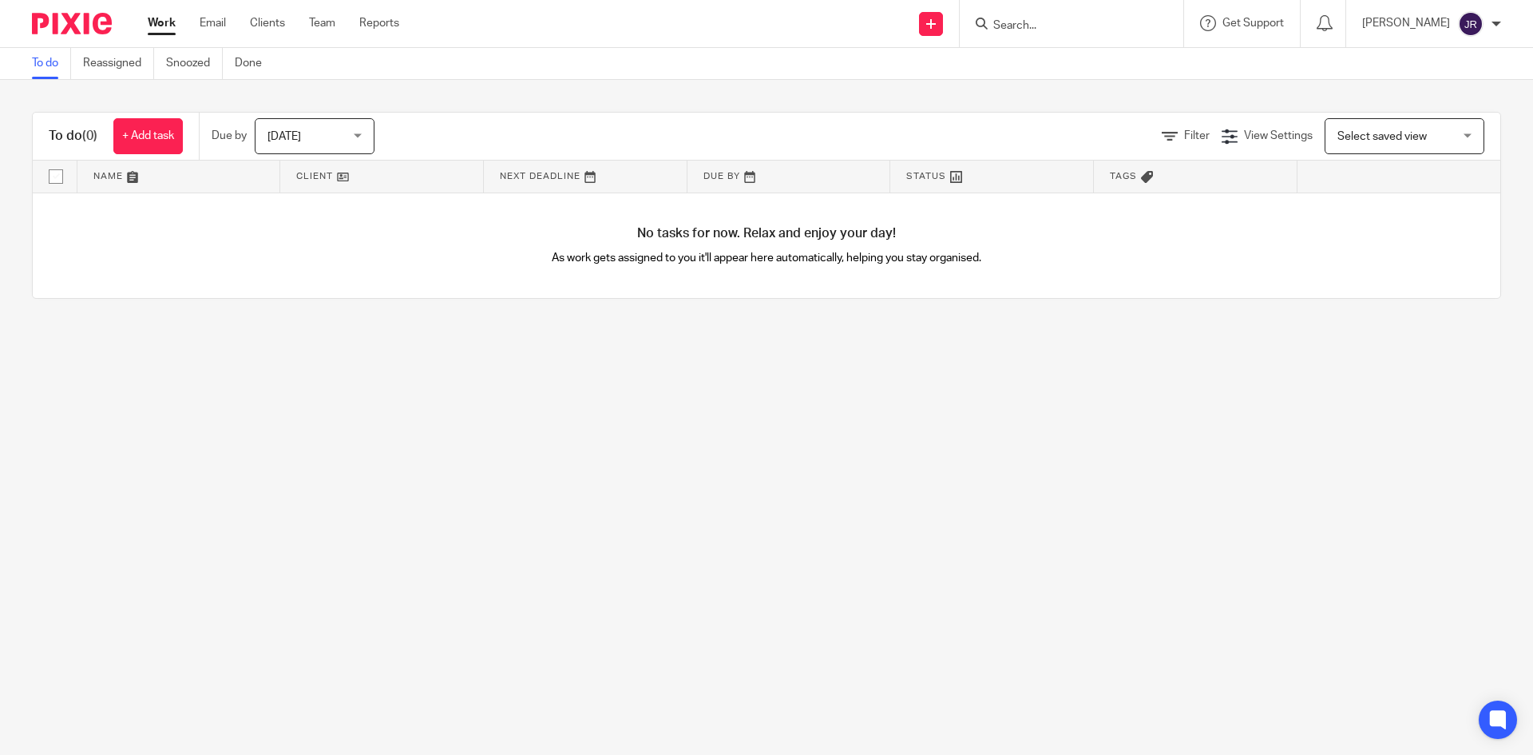
click at [1090, 30] on input "Search" at bounding box center [1064, 26] width 144 height 14
